Goal: Find specific page/section: Find specific page/section

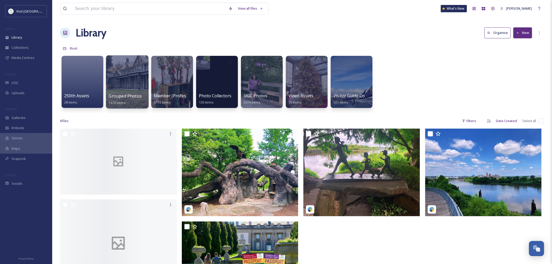
scroll to position [618, 0]
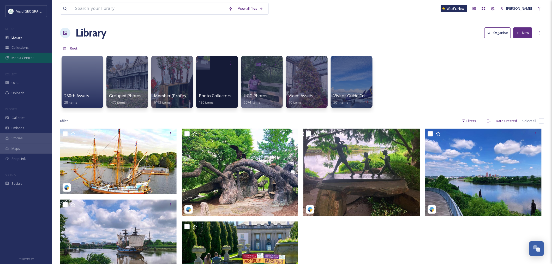
click at [19, 54] on div "Media Centres" at bounding box center [26, 58] width 52 height 10
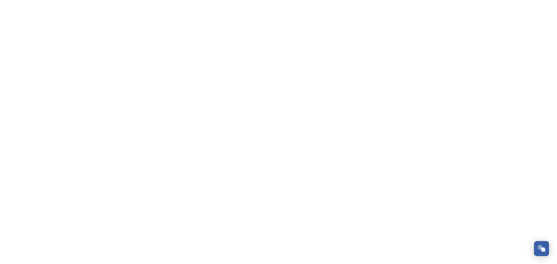
scroll to position [623, 0]
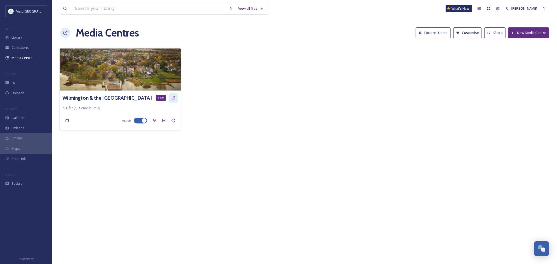
click at [175, 100] on icon at bounding box center [173, 98] width 4 height 4
